Goal: Consume media (video, audio): Consume media (video, audio)

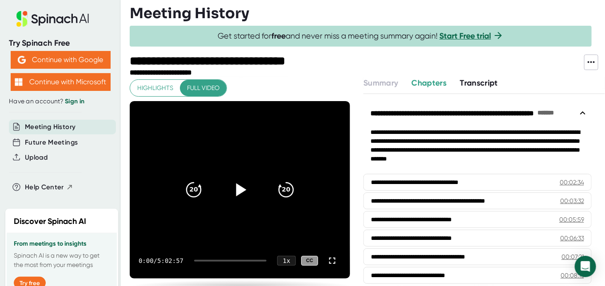
click at [236, 191] on icon at bounding box center [241, 189] width 10 height 13
drag, startPoint x: 204, startPoint y: 260, endPoint x: 233, endPoint y: 262, distance: 28.5
click at [233, 262] on div "0:02 / 5:02:57 1 x CC" at bounding box center [240, 261] width 220 height 36
drag, startPoint x: 201, startPoint y: 259, endPoint x: 231, endPoint y: 262, distance: 30.3
click at [231, 262] on div "0:04 / 5:02:57 1 x CC" at bounding box center [240, 261] width 220 height 36
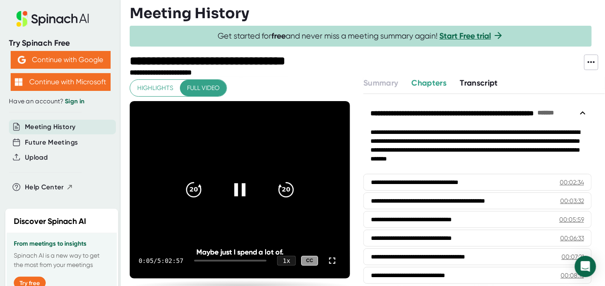
click at [231, 262] on div "0:05 / 5:02:57 1 x CC" at bounding box center [240, 261] width 220 height 36
drag, startPoint x: 211, startPoint y: 260, endPoint x: 233, endPoint y: 260, distance: 22.2
click at [233, 260] on div at bounding box center [230, 261] width 72 height 2
drag, startPoint x: 237, startPoint y: 260, endPoint x: 243, endPoint y: 260, distance: 5.3
click at [243, 260] on div at bounding box center [235, 261] width 61 height 2
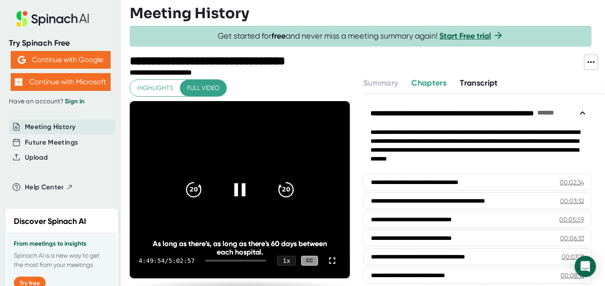
drag, startPoint x: 239, startPoint y: 259, endPoint x: 234, endPoint y: 260, distance: 5.4
click at [234, 260] on div at bounding box center [235, 260] width 61 height 0
click at [228, 260] on div at bounding box center [235, 260] width 61 height 0
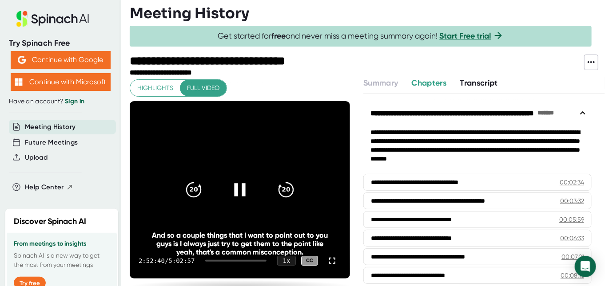
click at [231, 260] on div at bounding box center [235, 261] width 61 height 2
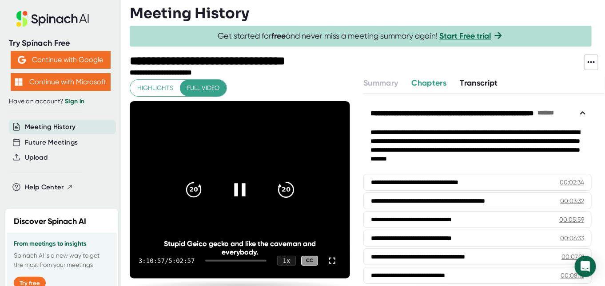
click at [275, 191] on icon "20" at bounding box center [286, 190] width 22 height 22
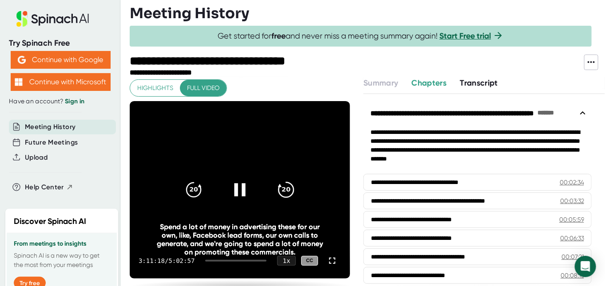
click at [275, 191] on icon "20" at bounding box center [286, 190] width 22 height 22
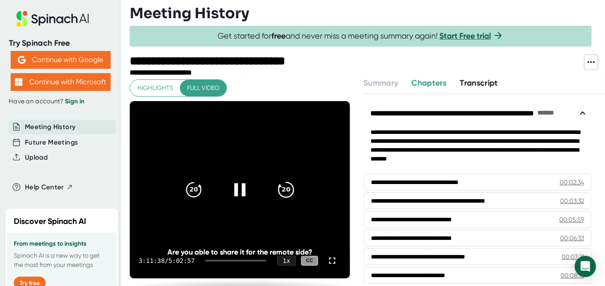
click at [275, 191] on icon "20" at bounding box center [286, 190] width 22 height 22
click at [327, 260] on icon at bounding box center [332, 261] width 11 height 11
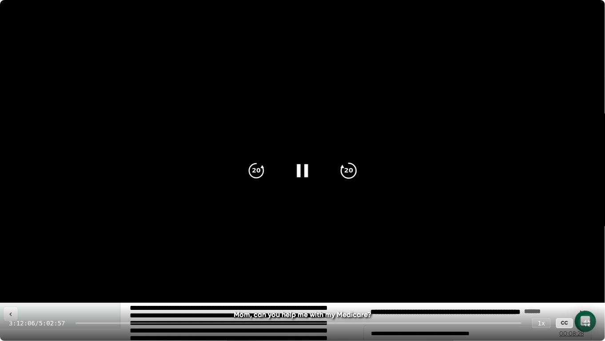
click at [345, 168] on icon "20" at bounding box center [349, 170] width 22 height 22
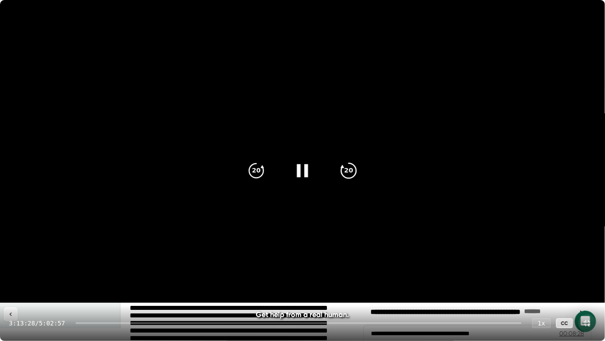
click at [355, 175] on icon "20" at bounding box center [349, 170] width 22 height 22
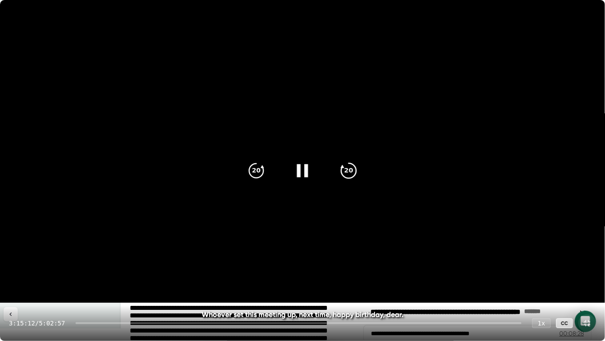
click at [355, 175] on icon "20" at bounding box center [349, 170] width 22 height 22
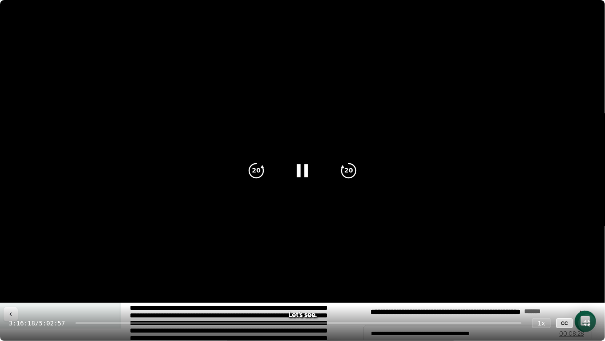
click at [212, 45] on video at bounding box center [302, 151] width 605 height 302
drag, startPoint x: 229, startPoint y: 39, endPoint x: 223, endPoint y: 40, distance: 6.5
click at [223, 40] on video at bounding box center [302, 151] width 605 height 302
click at [302, 172] on icon at bounding box center [302, 170] width 22 height 22
click at [584, 286] on icon at bounding box center [587, 323] width 11 height 11
